Goal: Transaction & Acquisition: Purchase product/service

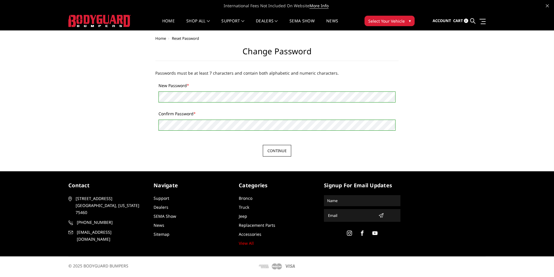
click at [275, 149] on input "Continue" at bounding box center [277, 151] width 28 height 12
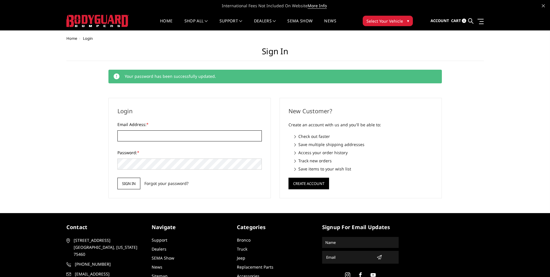
type input "[EMAIL_ADDRESS][DOMAIN_NAME]"
click at [134, 181] on input "Sign in" at bounding box center [128, 183] width 23 height 12
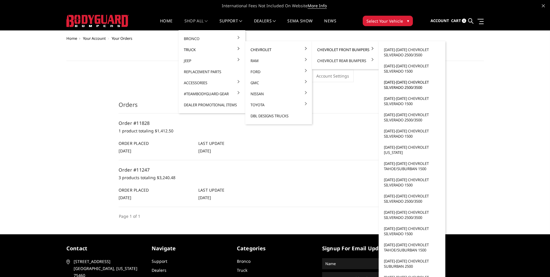
click at [406, 86] on link "[DATE]-[DATE] Chevrolet Silverado 2500/3500" at bounding box center [412, 85] width 62 height 16
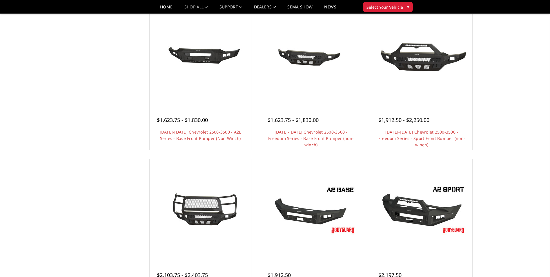
scroll to position [232, 0]
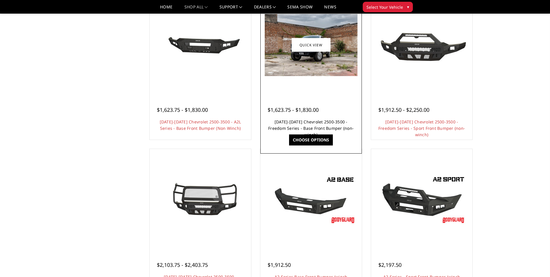
click at [303, 122] on link "[DATE]-[DATE] Chevrolet 2500-3500 - Freedom Series - Base Front Bumper (non-win…" at bounding box center [311, 128] width 86 height 18
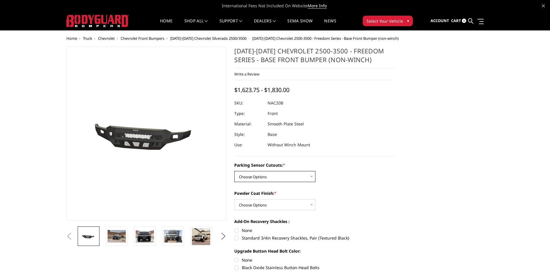
drag, startPoint x: 261, startPoint y: 179, endPoint x: 261, endPoint y: 171, distance: 8.1
click at [261, 179] on select "Choose Options No - Without Parking Sensor Cutouts Yes - With Parking Sensor Cu…" at bounding box center [274, 176] width 81 height 11
select select "2958"
click at [234, 171] on select "Choose Options No - Without Parking Sensor Cutouts Yes - With Parking Sensor Cu…" at bounding box center [274, 176] width 81 height 11
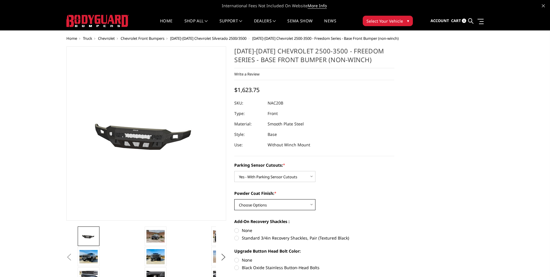
click at [255, 207] on select "Choose Options Bare Metal Texture Black Powder Coat" at bounding box center [274, 204] width 81 height 11
select select "2959"
click at [234, 199] on select "Choose Options Bare Metal Texture Black Powder Coat" at bounding box center [274, 204] width 81 height 11
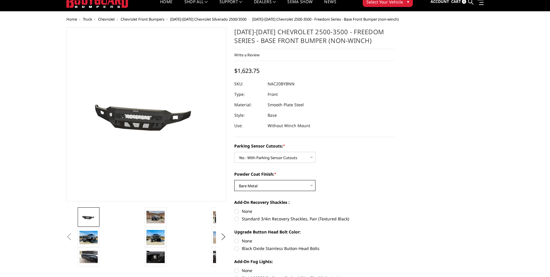
scroll to position [29, 0]
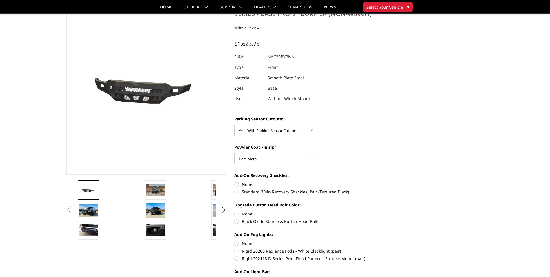
click at [238, 180] on div "Add-On Recovery Shackles : None Standard 3/4in Recovery Shackles, Pair (Texture…" at bounding box center [314, 182] width 160 height 21
click at [236, 184] on label "None" at bounding box center [314, 184] width 160 height 6
click at [235, 181] on input "None" at bounding box center [234, 181] width 0 height 0
radio input "true"
click at [237, 222] on label "Black Oxide Stainless Button-Head Bolts" at bounding box center [314, 221] width 160 height 6
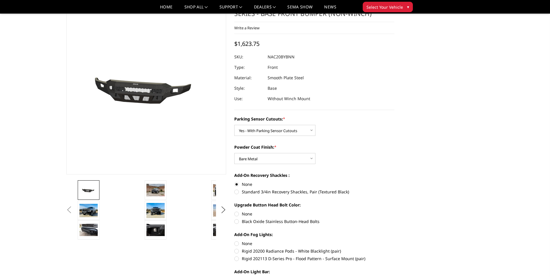
click at [394, 211] on input "Black Oxide Stainless Button-Head Bolts" at bounding box center [394, 210] width 0 height 0
radio input "true"
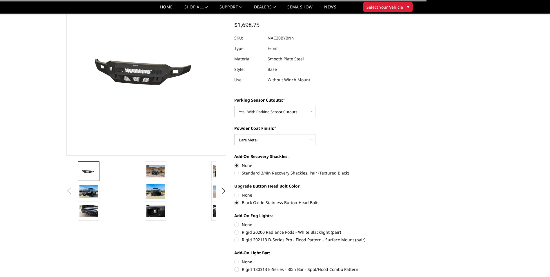
scroll to position [58, 0]
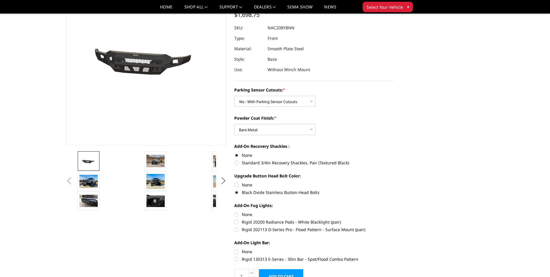
click at [237, 192] on label "Black Oxide Stainless Button-Head Bolts" at bounding box center [314, 192] width 160 height 6
click at [394, 182] on input "Black Oxide Stainless Button-Head Bolts" at bounding box center [394, 181] width 0 height 0
click at [236, 186] on label "None" at bounding box center [314, 184] width 160 height 6
click at [235, 182] on input "None" at bounding box center [234, 181] width 0 height 0
radio input "true"
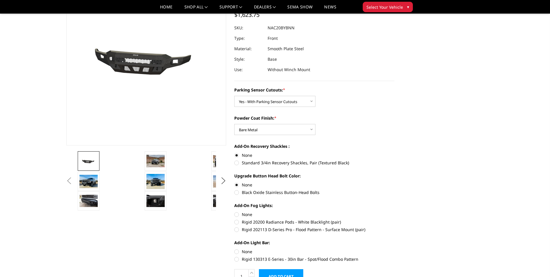
click at [239, 214] on label "None" at bounding box center [314, 214] width 160 height 6
click at [235, 211] on input "None" at bounding box center [234, 211] width 0 height 0
radio input "true"
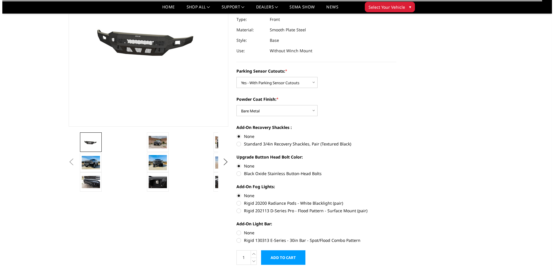
scroll to position [87, 0]
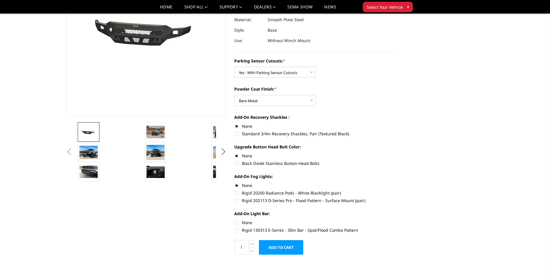
click at [237, 221] on label "None" at bounding box center [314, 222] width 160 height 6
click at [235, 219] on input "None" at bounding box center [234, 219] width 0 height 0
radio input "true"
click at [278, 243] on input "Add to Cart" at bounding box center [281, 247] width 44 height 14
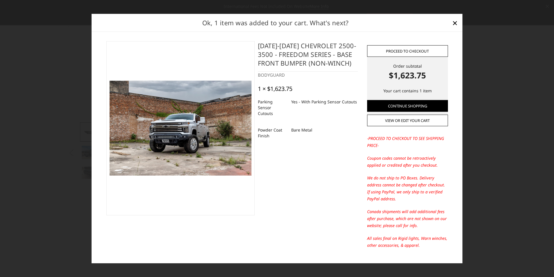
click at [417, 51] on link "Proceed to checkout" at bounding box center [407, 51] width 81 height 12
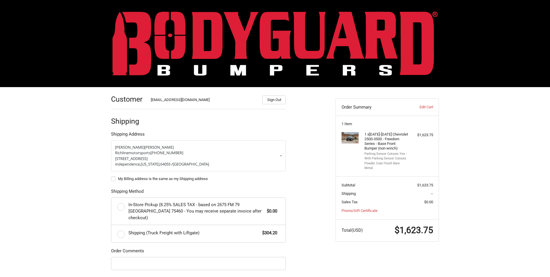
scroll to position [29, 0]
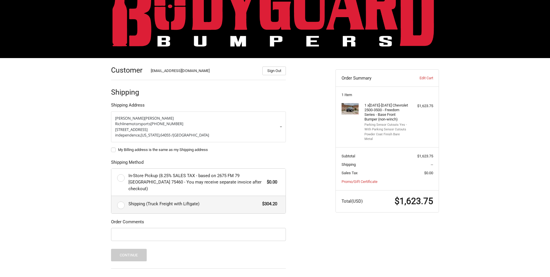
click at [123, 197] on label "Shipping (Truck Freight with Liftgate) $304.20" at bounding box center [198, 204] width 174 height 17
click at [112, 196] on input "Shipping (Truck Freight with Liftgate) $304.20" at bounding box center [111, 196] width 0 height 0
radio input "true"
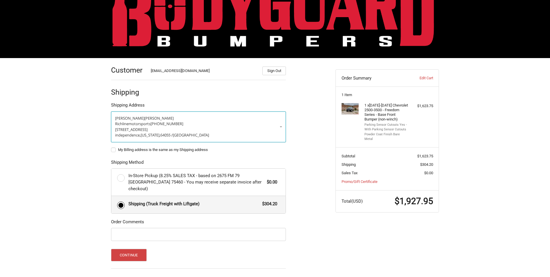
click at [279, 127] on p "16500 E 23rd st." at bounding box center [198, 130] width 167 height 6
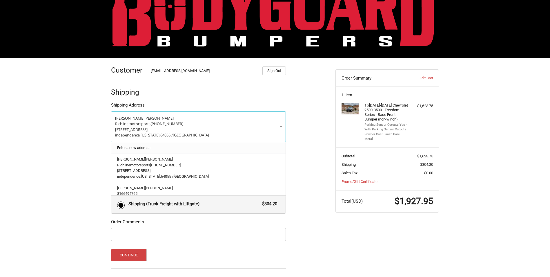
click at [156, 148] on link "Enter a new address" at bounding box center [198, 147] width 169 height 11
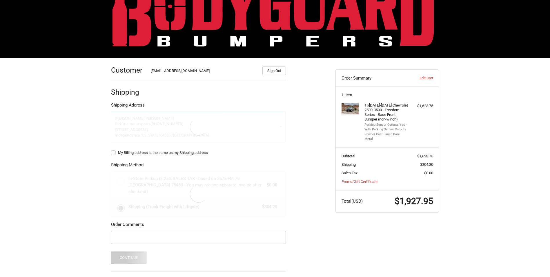
select select "US"
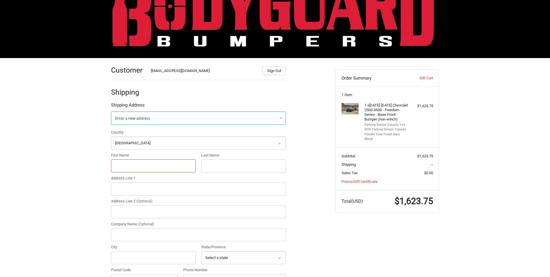
click at [132, 165] on input "First Name" at bounding box center [153, 165] width 85 height 13
type input "Richline"
type input "Motorsports"
type input "16500 E 23rd St S"
type input "RICHLINE MOTORSPORTS"
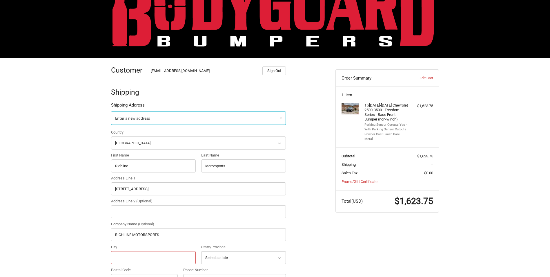
type input "Independence"
select select "MO"
type input "64055"
type input "18164610498"
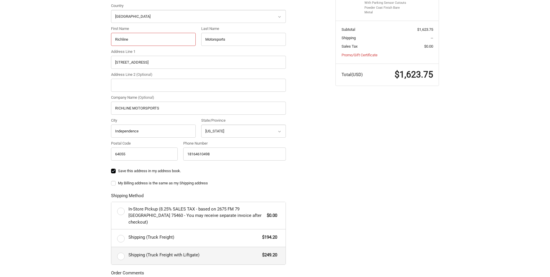
scroll to position [145, 0]
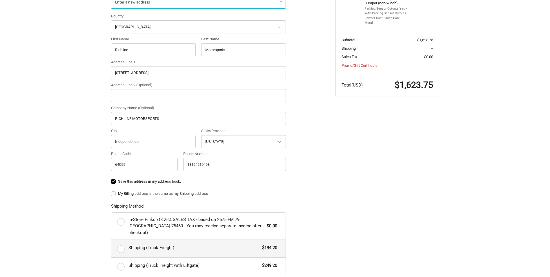
click at [121, 241] on label "Shipping (Truck Freight) $194.20" at bounding box center [198, 247] width 174 height 17
click at [112, 240] on input "Shipping (Truck Freight) $194.20" at bounding box center [111, 239] width 0 height 0
radio input "true"
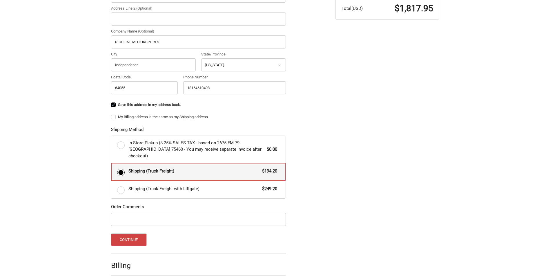
scroll to position [232, 0]
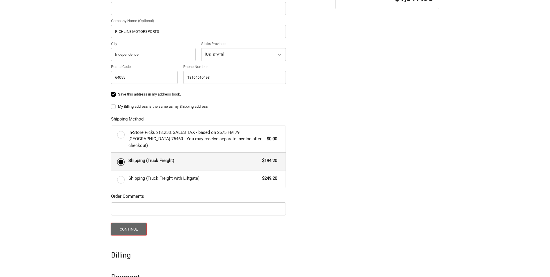
click at [130, 223] on button "Continue" at bounding box center [129, 229] width 36 height 12
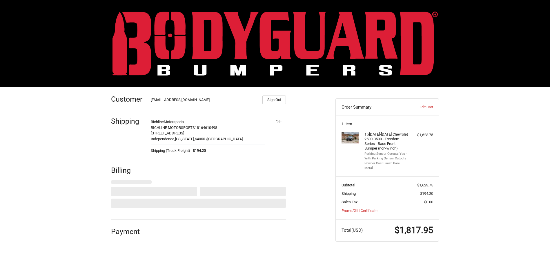
scroll to position [0, 0]
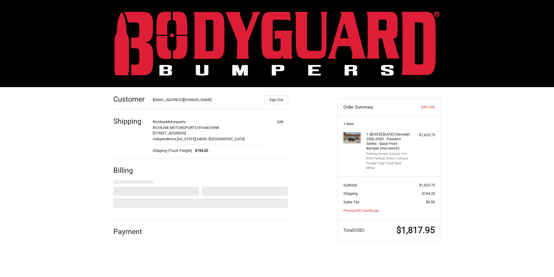
select select "US"
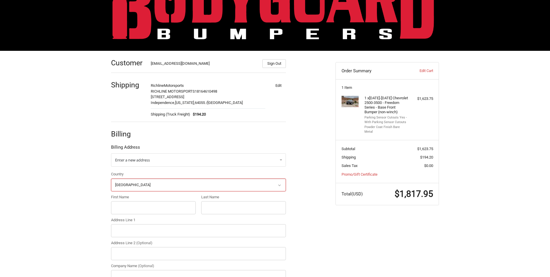
scroll to position [45, 0]
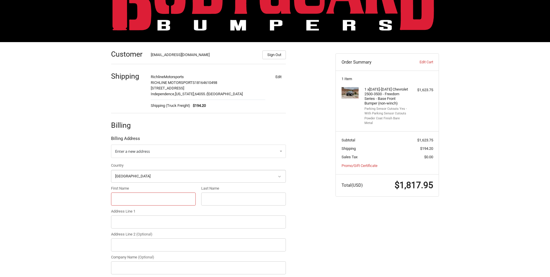
click at [132, 193] on input "First Name" at bounding box center [153, 198] width 85 height 13
click at [119, 197] on input "First Name" at bounding box center [153, 198] width 85 height 13
type input "Richline"
type input "Motorsports"
type input "16500 E 23rd St S"
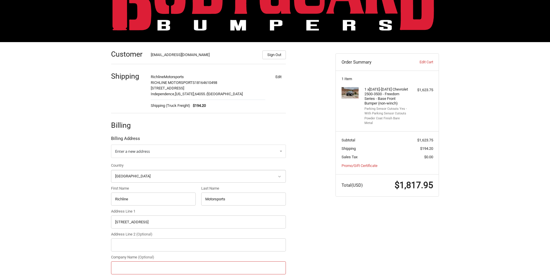
type input "RICHLINE MOTORSPORTS"
type input "Independence"
select select "MO"
type input "64055"
type input "18164610498"
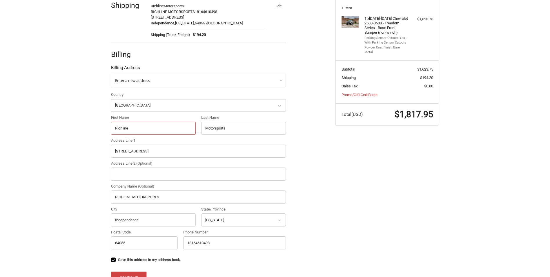
scroll to position [132, 0]
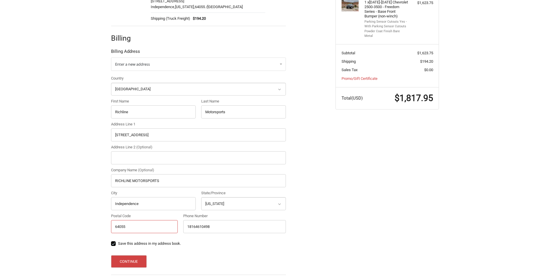
click at [140, 232] on input "64055" at bounding box center [144, 226] width 67 height 13
type input "64012"
click at [129, 263] on button "Continue" at bounding box center [129, 261] width 36 height 12
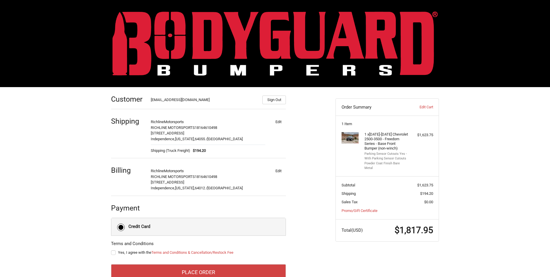
scroll to position [16, 0]
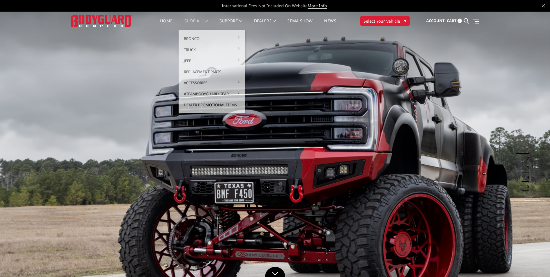
click at [204, 19] on link "shop all" at bounding box center [195, 24] width 23 height 11
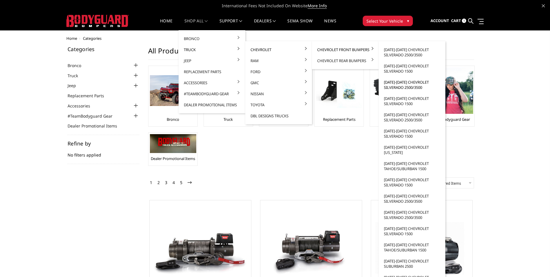
click at [392, 83] on link "[DATE]-[DATE] Chevrolet Silverado 2500/3500" at bounding box center [412, 85] width 62 height 16
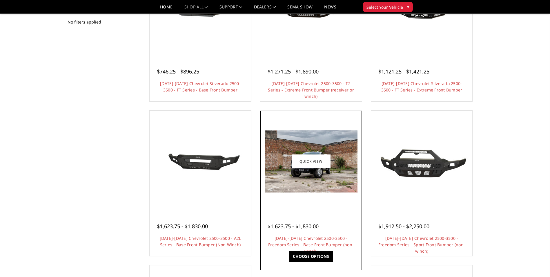
scroll to position [116, 0]
click at [347, 204] on div at bounding box center [311, 161] width 99 height 99
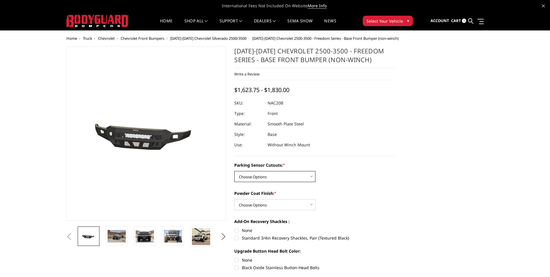
click at [256, 176] on select "Choose Options No - Without Parking Sensor Cutouts Yes - With Parking Sensor Cu…" at bounding box center [274, 176] width 81 height 11
click at [196, 235] on img at bounding box center [201, 236] width 18 height 17
